Goal: Information Seeking & Learning: Learn about a topic

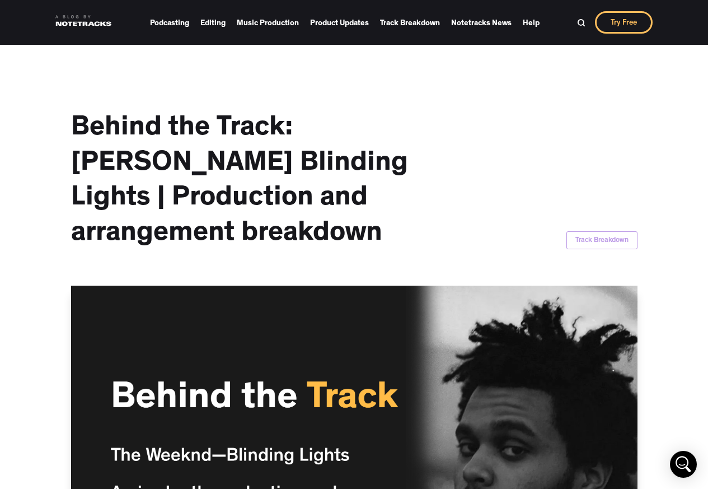
click at [191, 176] on h1 "Behind the Track: [PERSON_NAME] Blinding Lights | Production and arrangement br…" at bounding box center [253, 182] width 364 height 140
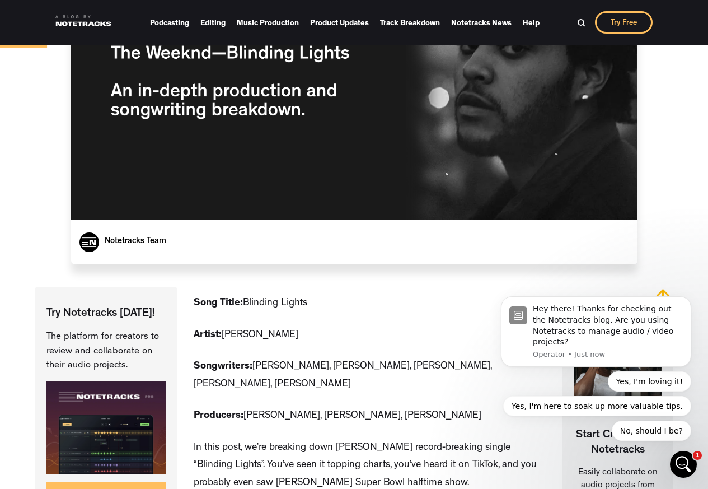
scroll to position [403, 0]
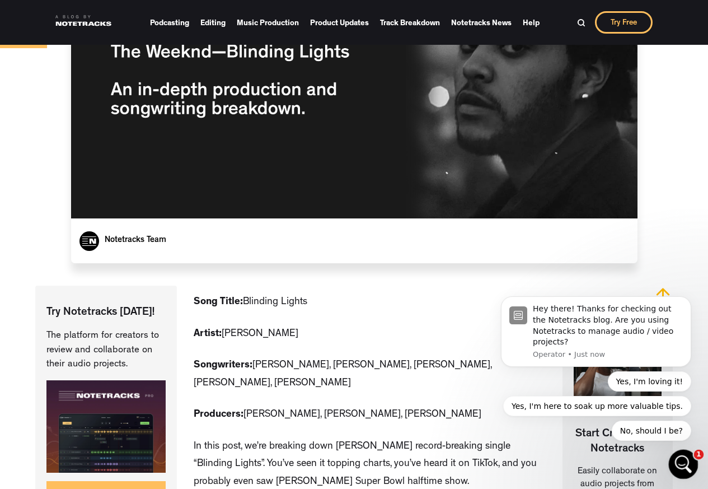
click at [674, 467] on div "Open Intercom Messenger" at bounding box center [682, 462] width 37 height 37
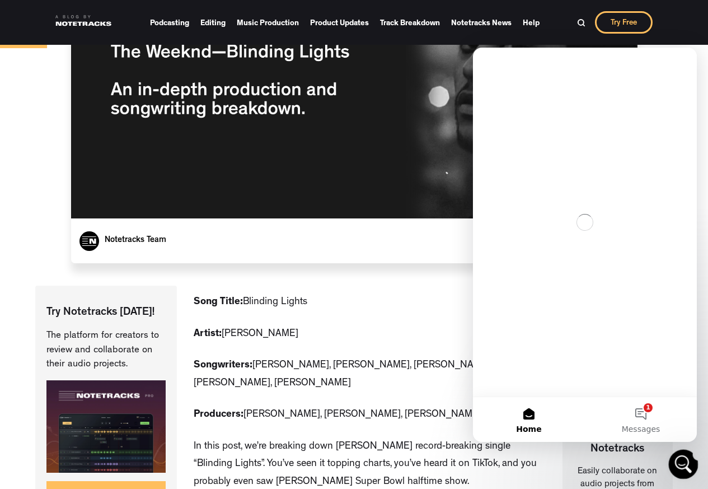
scroll to position [0, 0]
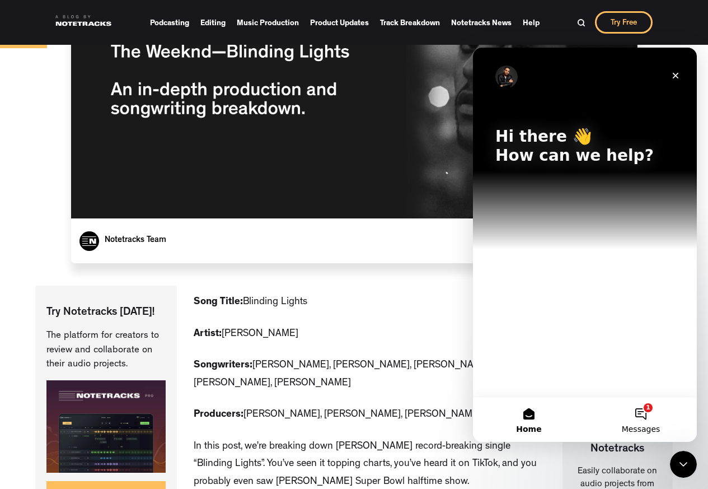
click at [681, 397] on button "1 Messages" at bounding box center [641, 419] width 112 height 45
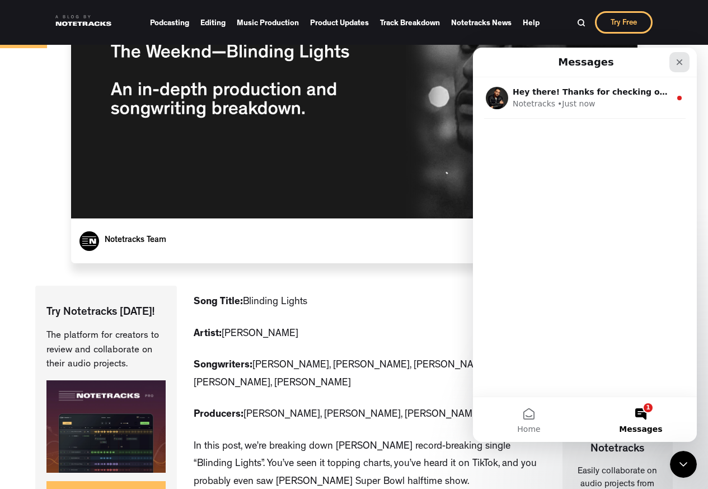
click at [678, 63] on icon "Close" at bounding box center [679, 62] width 9 height 9
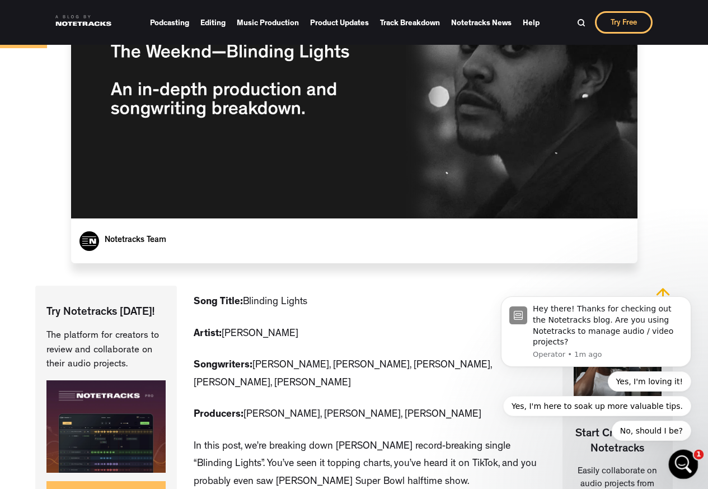
click at [694, 475] on div "1" at bounding box center [684, 465] width 30 height 30
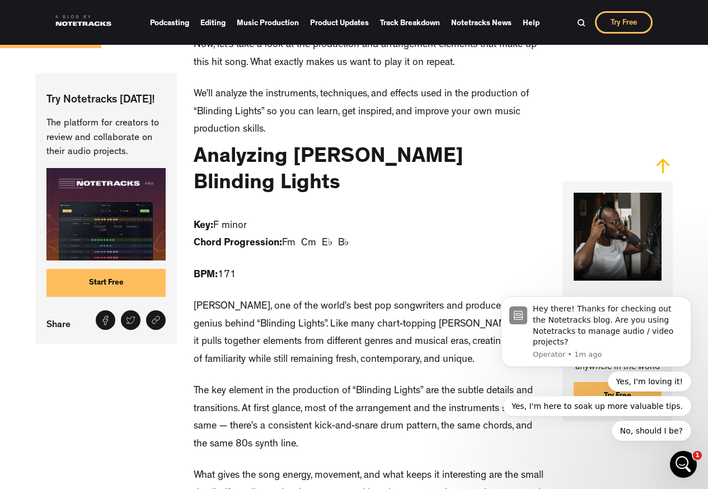
scroll to position [873, 0]
